Goal: Information Seeking & Learning: Check status

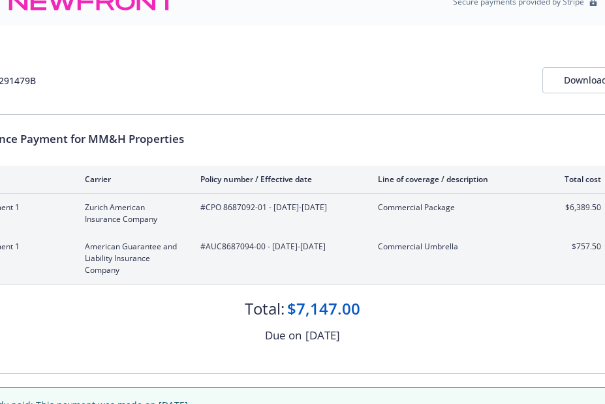
scroll to position [22, 0]
click at [187, 295] on div "Total: $7,147.00" at bounding box center [302, 301] width 675 height 35
click at [186, 295] on div "Total: $7,147.00" at bounding box center [302, 301] width 675 height 35
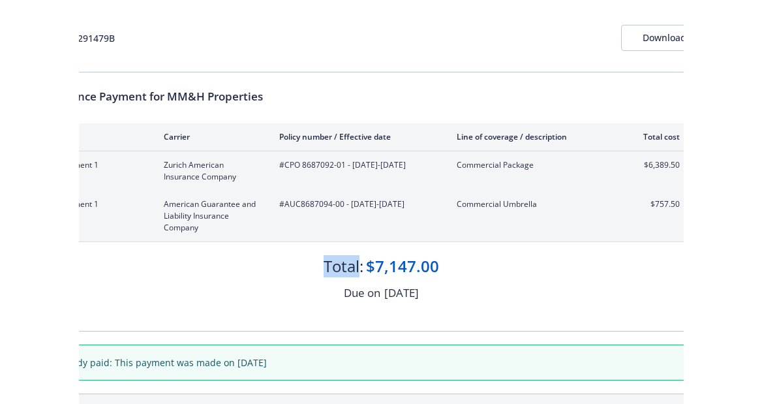
scroll to position [62, 0]
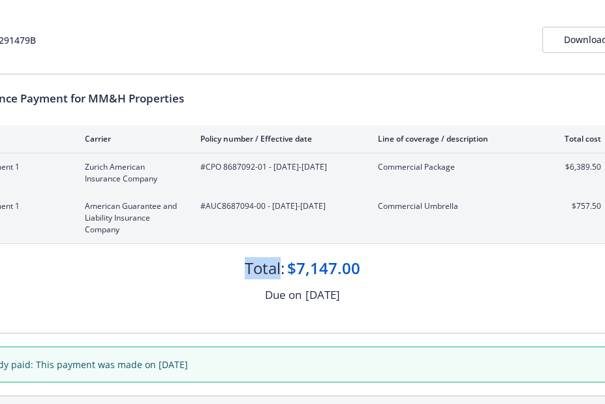
drag, startPoint x: 11, startPoint y: 272, endPoint x: 39, endPoint y: 274, distance: 28.1
click at [39, 274] on div "Total: $7,147.00" at bounding box center [302, 261] width 675 height 35
